Goal: Contribute content: Contribute content

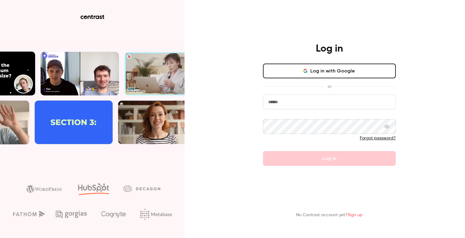
click at [312, 66] on button "Log in with Google" at bounding box center [329, 71] width 133 height 15
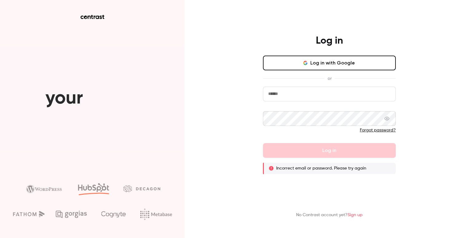
click at [355, 215] on link "Sign up" at bounding box center [355, 215] width 15 height 4
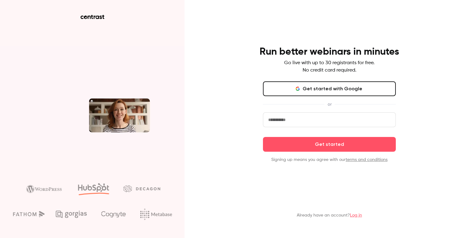
click at [344, 90] on button "Get started with Google" at bounding box center [329, 89] width 133 height 15
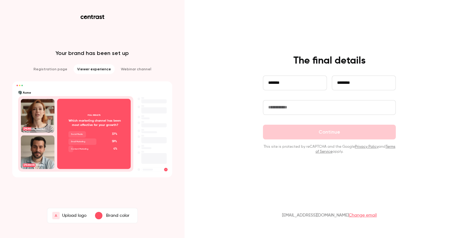
click at [101, 215] on div "button" at bounding box center [98, 215] width 7 height 7
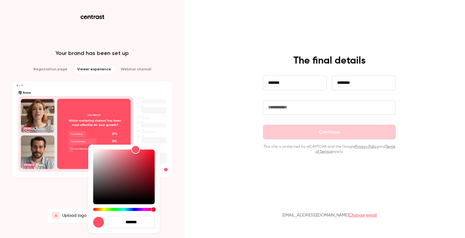
click at [121, 211] on div "*******" at bounding box center [123, 189] width 71 height 89
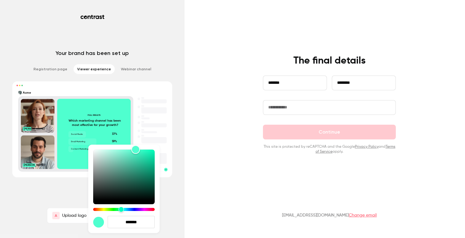
click at [121, 209] on div "Hue" at bounding box center [124, 209] width 62 height 3
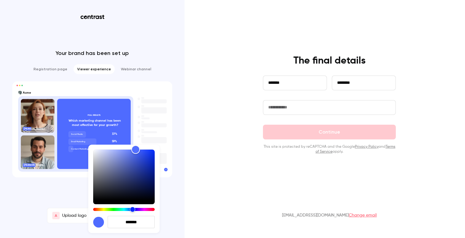
drag, startPoint x: 124, startPoint y: 210, endPoint x: 131, endPoint y: 209, distance: 7.4
click at [132, 209] on div "Hue" at bounding box center [124, 209] width 62 height 3
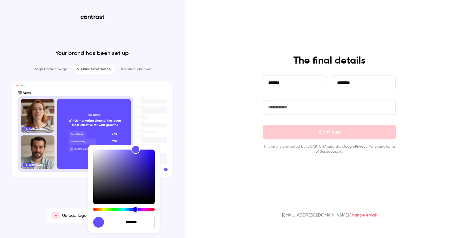
drag, startPoint x: 131, startPoint y: 209, endPoint x: 138, endPoint y: 210, distance: 6.6
click at [138, 210] on div "Hue" at bounding box center [136, 210] width 6 height 6
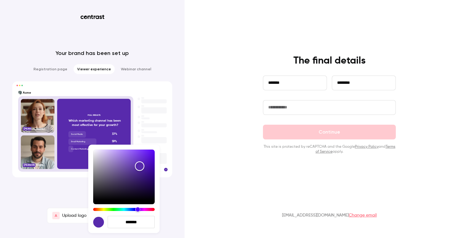
type input "*******"
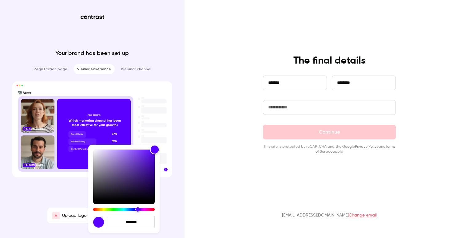
drag, startPoint x: 139, startPoint y: 170, endPoint x: 170, endPoint y: 141, distance: 42.0
click at [170, 141] on div "*******" at bounding box center [232, 119] width 465 height 238
click at [189, 122] on div at bounding box center [232, 119] width 465 height 238
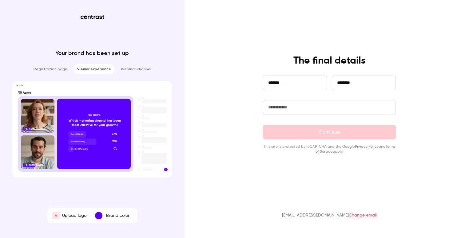
click at [327, 107] on input "text" at bounding box center [329, 107] width 133 height 15
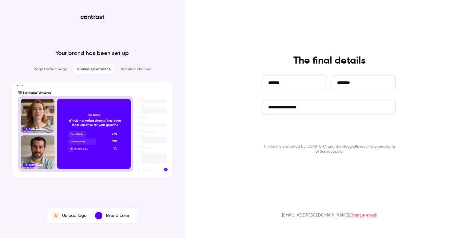
type input "**********"
click at [318, 136] on button "Continue" at bounding box center [329, 132] width 133 height 15
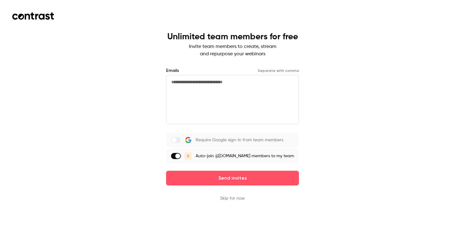
click at [171, 158] on label at bounding box center [176, 156] width 10 height 6
click at [237, 202] on button "Skip for now" at bounding box center [232, 199] width 25 height 6
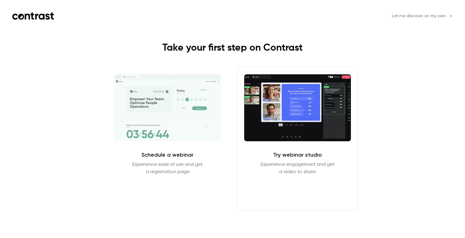
click at [297, 196] on button "Enter Studio" at bounding box center [298, 190] width 40 height 15
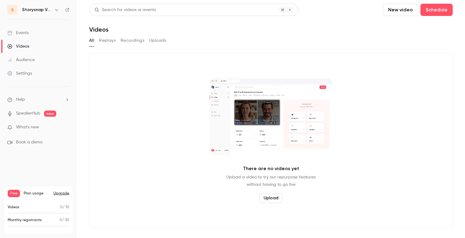
click at [23, 28] on link "Events" at bounding box center [38, 33] width 77 height 14
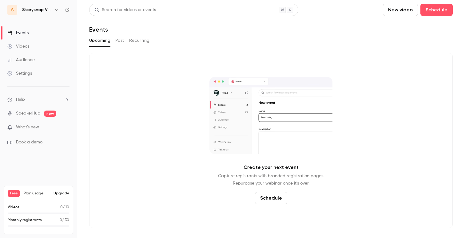
click at [26, 52] on link "Videos" at bounding box center [38, 47] width 77 height 14
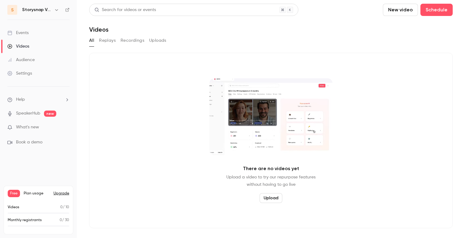
click at [27, 63] on div "Audience" at bounding box center [20, 60] width 27 height 6
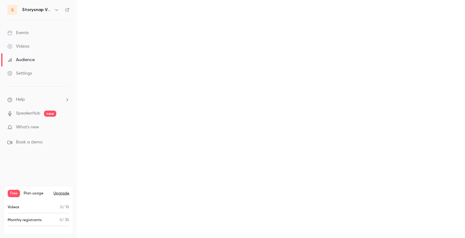
click at [28, 76] on div "Settings" at bounding box center [19, 73] width 25 height 6
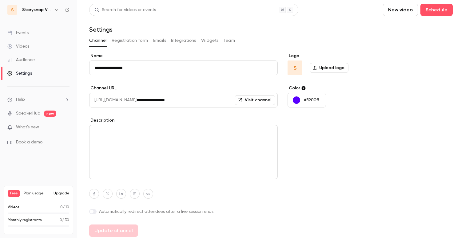
click at [42, 124] on p "What's new" at bounding box center [33, 127] width 52 height 6
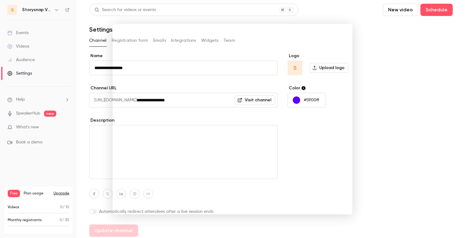
click at [27, 126] on div at bounding box center [232, 119] width 465 height 238
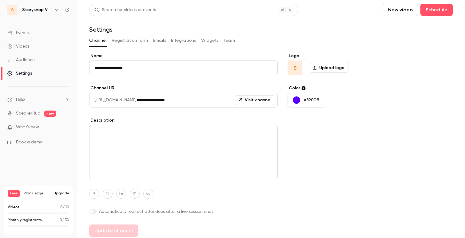
click at [35, 142] on span "Book a demo" at bounding box center [29, 142] width 26 height 6
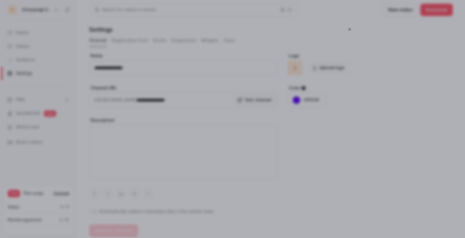
click at [35, 142] on div at bounding box center [232, 119] width 465 height 238
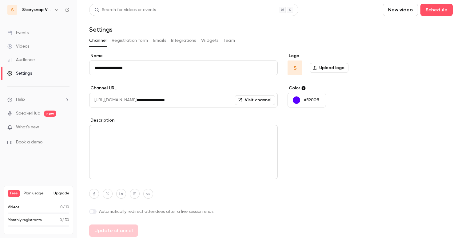
click at [138, 35] on div "**********" at bounding box center [271, 121] width 364 height 234
click at [39, 126] on p "What's new" at bounding box center [33, 127] width 52 height 6
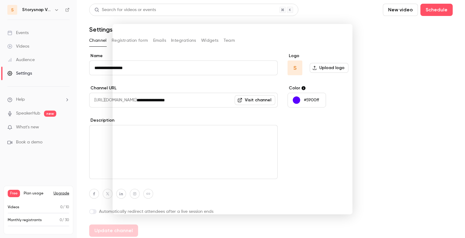
click at [38, 158] on div at bounding box center [232, 119] width 465 height 238
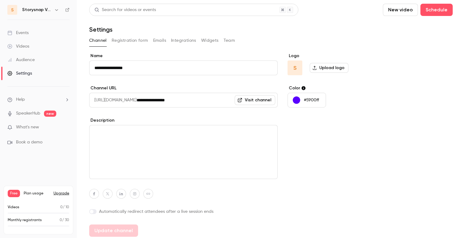
click at [126, 40] on button "Registration form" at bounding box center [130, 41] width 37 height 10
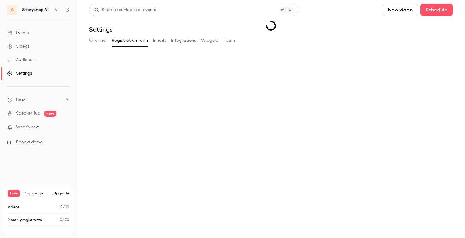
click at [104, 40] on button "Channel" at bounding box center [98, 41] width 18 height 10
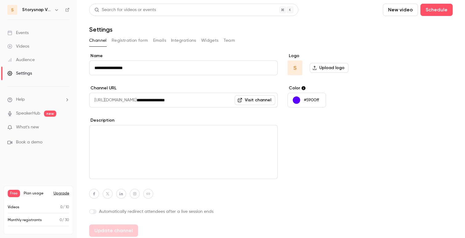
click at [161, 43] on button "Emails" at bounding box center [159, 41] width 13 height 10
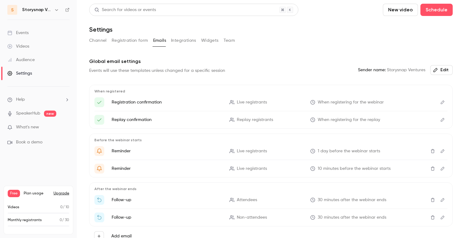
click at [104, 38] on button "Channel" at bounding box center [98, 41] width 18 height 10
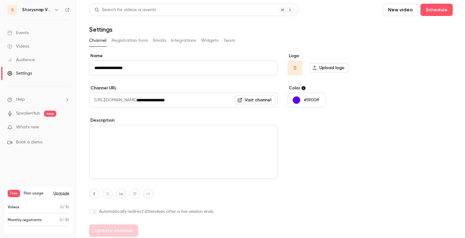
click at [214, 43] on button "Widgets" at bounding box center [210, 41] width 18 height 10
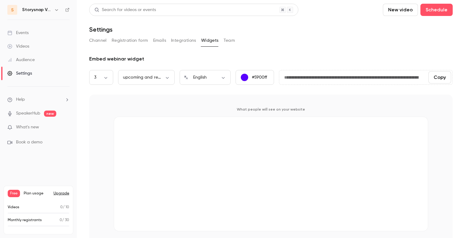
click at [236, 36] on div "Channel Registration form Emails Integrations Widgets Team" at bounding box center [271, 41] width 364 height 10
click at [231, 39] on button "Team" at bounding box center [230, 41] width 12 height 10
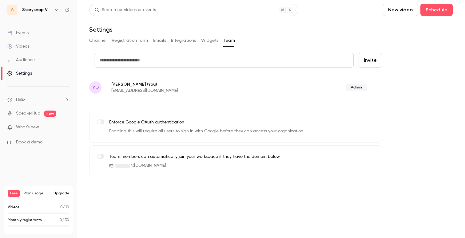
click at [171, 40] on button "Integrations" at bounding box center [183, 41] width 25 height 10
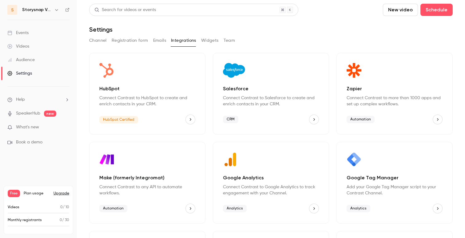
click at [161, 40] on button "Emails" at bounding box center [159, 41] width 13 height 10
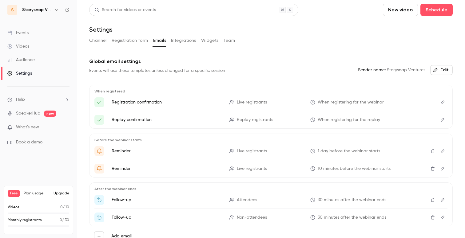
scroll to position [34, 0]
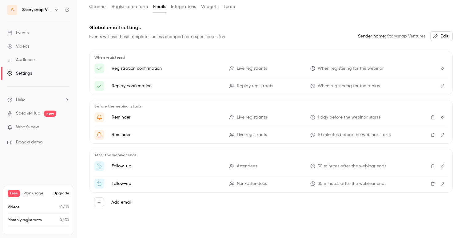
click at [46, 136] on ul "Help SpeakerHub new What's new Book a demo" at bounding box center [38, 121] width 77 height 69
click at [34, 126] on span "What's new" at bounding box center [27, 127] width 23 height 6
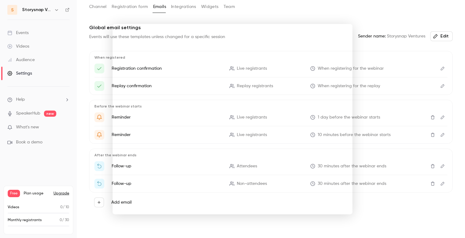
click at [34, 126] on div at bounding box center [232, 119] width 465 height 238
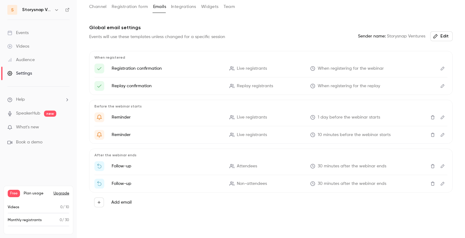
click at [30, 118] on ul "Help SpeakerHub new What's new Book a demo" at bounding box center [38, 121] width 77 height 69
click at [30, 115] on link "SpeakerHub" at bounding box center [28, 113] width 24 height 6
click at [27, 99] on li "Help" at bounding box center [38, 100] width 62 height 6
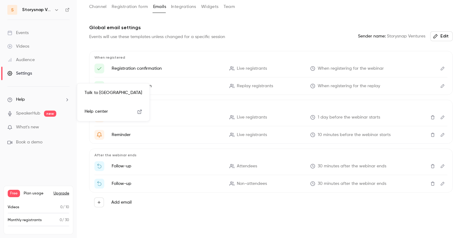
click at [27, 99] on div at bounding box center [232, 119] width 465 height 238
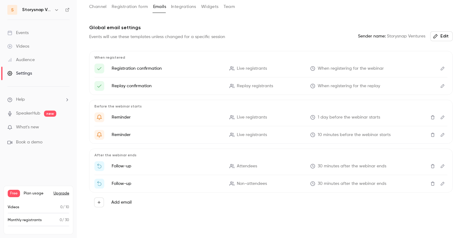
click at [34, 29] on link "Events" at bounding box center [38, 33] width 77 height 14
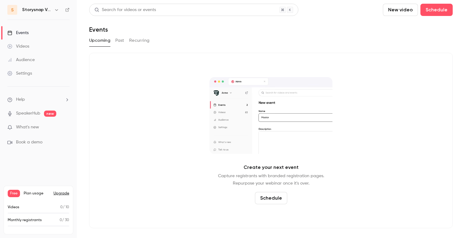
click at [32, 44] on link "Videos" at bounding box center [38, 47] width 77 height 14
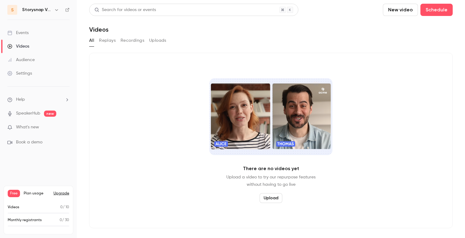
click at [42, 6] on div "Storysnap Ventures" at bounding box center [41, 9] width 38 height 7
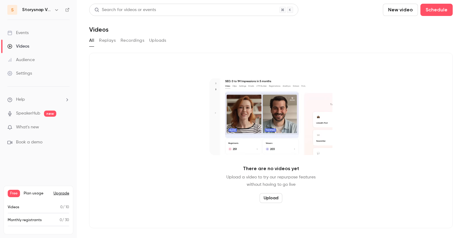
click at [54, 8] on icon "button" at bounding box center [56, 9] width 5 height 5
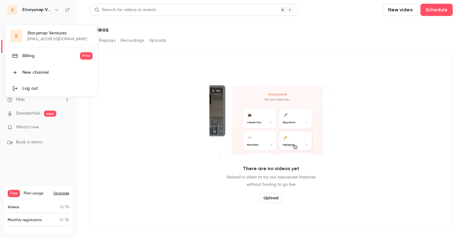
click at [41, 81] on link "Log out" at bounding box center [51, 89] width 92 height 16
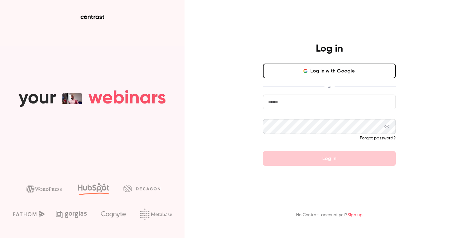
click at [342, 73] on button "Log in with Google" at bounding box center [329, 71] width 133 height 15
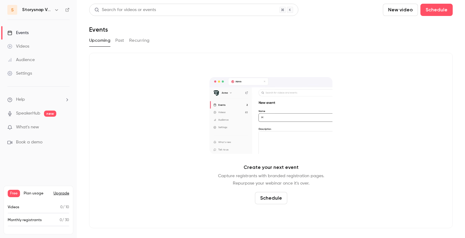
click at [63, 190] on div "Free Plan usage Upgrade" at bounding box center [39, 193] width 62 height 7
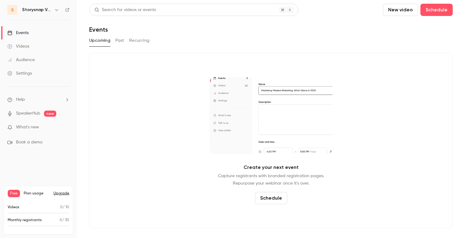
click at [63, 193] on button "Upgrade" at bounding box center [62, 193] width 16 height 5
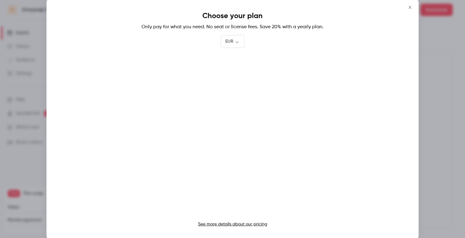
click at [27, 172] on div at bounding box center [232, 119] width 465 height 238
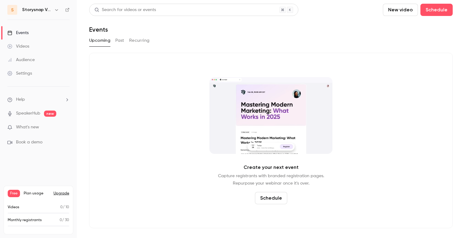
click at [63, 195] on button "Upgrade" at bounding box center [62, 193] width 16 height 5
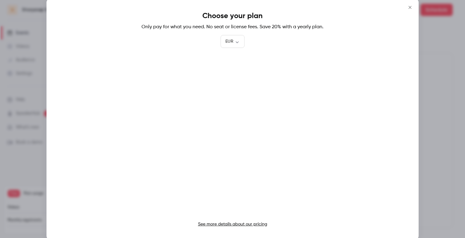
click at [245, 222] on p "See more details about our pricing" at bounding box center [233, 225] width 348 height 6
click at [244, 225] on link "See more details about our pricing" at bounding box center [232, 224] width 69 height 4
click at [406, 3] on button "Close" at bounding box center [410, 7] width 12 height 12
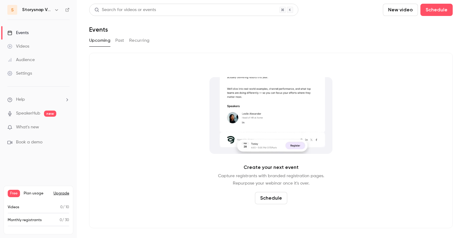
click at [26, 47] on div "Videos" at bounding box center [18, 46] width 22 height 6
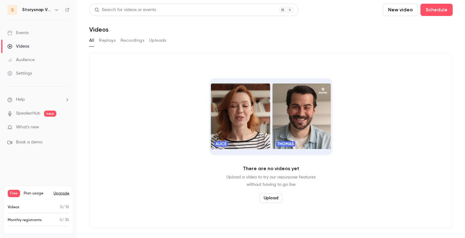
click at [35, 59] on link "Audience" at bounding box center [38, 60] width 77 height 14
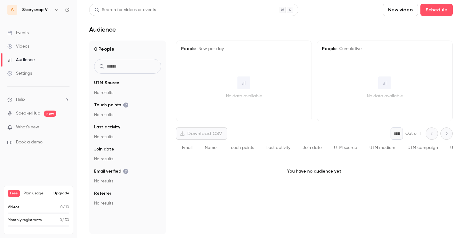
click at [35, 48] on link "Videos" at bounding box center [38, 47] width 77 height 14
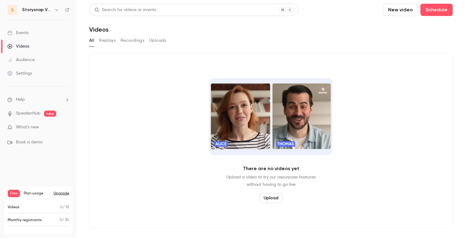
drag, startPoint x: 230, startPoint y: 89, endPoint x: 143, endPoint y: 120, distance: 92.8
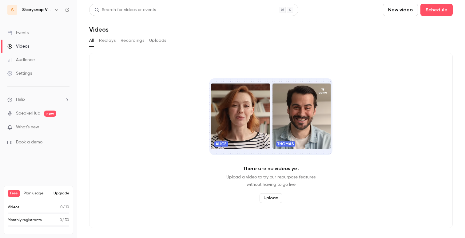
click at [143, 120] on div "There are no videos yet Upload a video to try our repurpose features without ha…" at bounding box center [271, 141] width 364 height 176
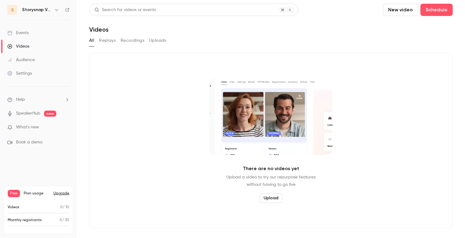
click at [278, 206] on div "There are no videos yet Upload a video to try our repurpose features without ha…" at bounding box center [271, 141] width 364 height 176
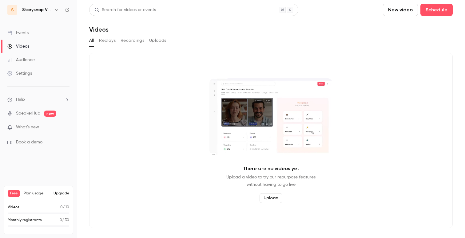
click at [277, 200] on button "Upload" at bounding box center [271, 199] width 23 height 10
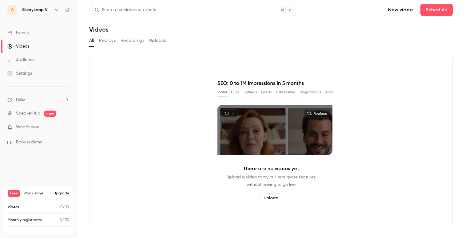
click at [42, 59] on link "Audience" at bounding box center [38, 60] width 77 height 14
